Goal: Navigation & Orientation: Understand site structure

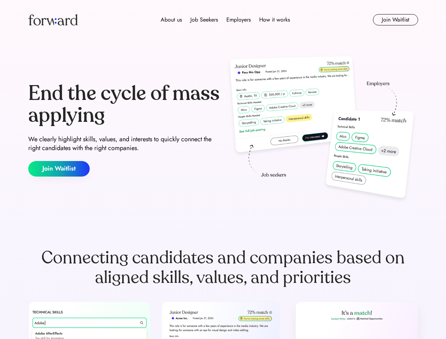
click at [223, 170] on div "End the cycle of mass applying We clearly highlight skills, values, and interes…" at bounding box center [223, 130] width 390 height 152
click at [223, 20] on div "About us Job Seekers Employers How it works" at bounding box center [225, 20] width 278 height 8
click at [53, 20] on img at bounding box center [52, 19] width 49 height 11
click at [225, 20] on div "About us Job Seekers Employers How it works" at bounding box center [225, 20] width 278 height 8
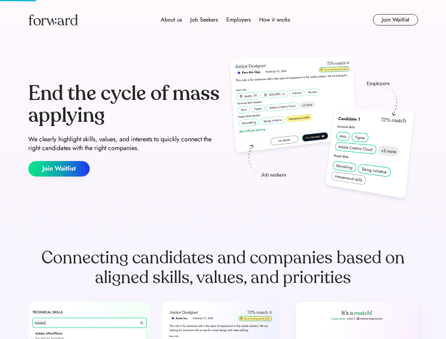
click at [171, 20] on div "About us" at bounding box center [171, 20] width 21 height 8
click at [204, 20] on div "Job Seekers" at bounding box center [204, 20] width 28 height 8
click at [239, 20] on div "Employers" at bounding box center [239, 20] width 24 height 8
click at [274, 20] on div "How it works" at bounding box center [274, 20] width 31 height 8
